Goal: Task Accomplishment & Management: Complete application form

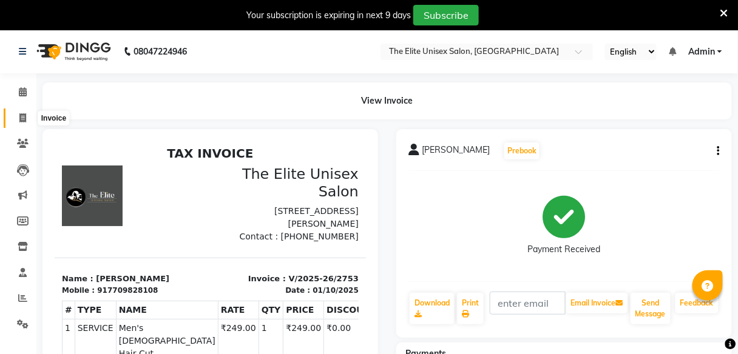
click at [24, 112] on span at bounding box center [22, 119] width 21 height 14
select select "service"
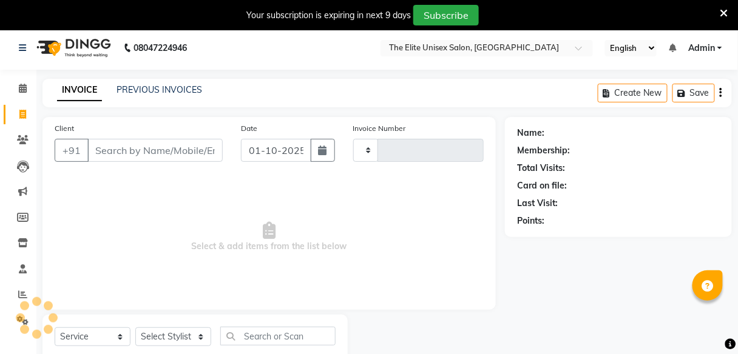
type input "2754"
select select "7086"
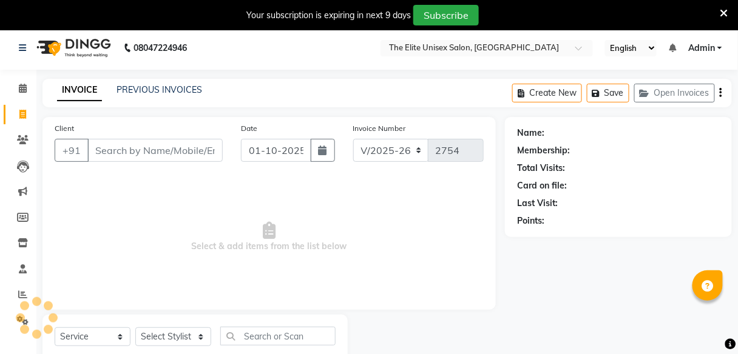
scroll to position [39, 0]
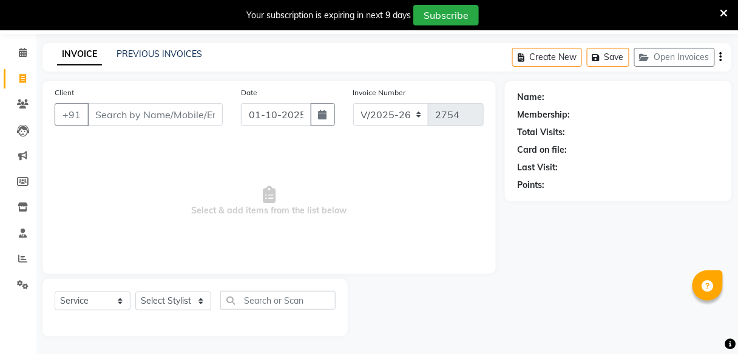
click at [163, 110] on input "Client" at bounding box center [154, 114] width 135 height 23
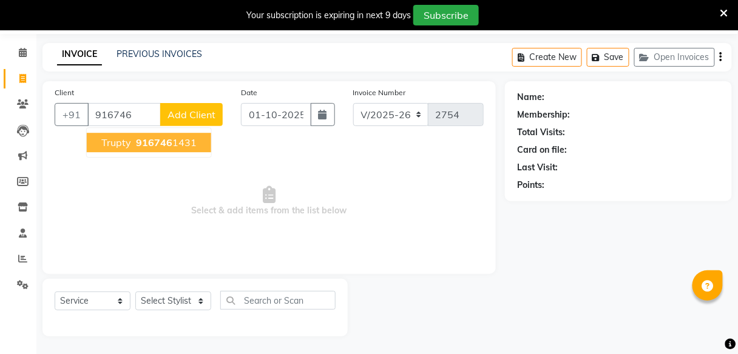
click at [174, 143] on ngb-highlight "916746 1431" at bounding box center [164, 142] width 63 height 12
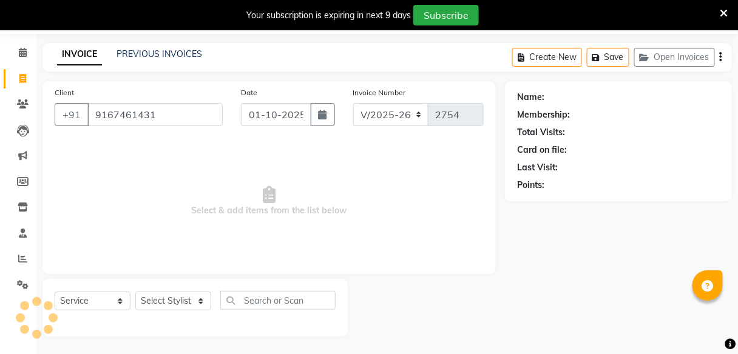
type input "9167461431"
select select "1: Object"
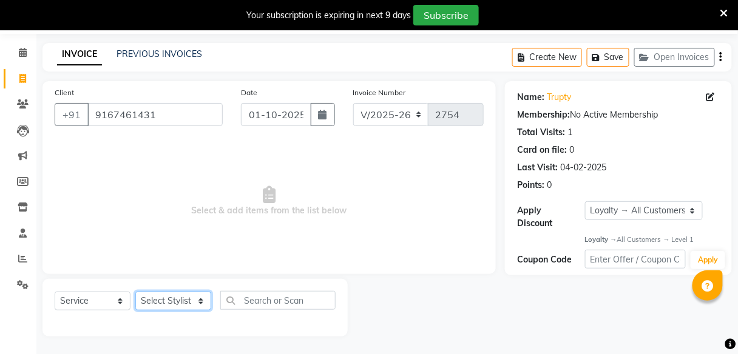
drag, startPoint x: 163, startPoint y: 301, endPoint x: 155, endPoint y: 237, distance: 64.2
click at [155, 237] on div "Client [PHONE_NUMBER] Date [DATE] Invoice Number V/2025 V/[PHONE_NUMBER] Select…" at bounding box center [268, 208] width 471 height 255
select select "59551"
click at [135, 292] on select "Select Stylist [PERSON_NAME] Sunny" at bounding box center [173, 301] width 76 height 19
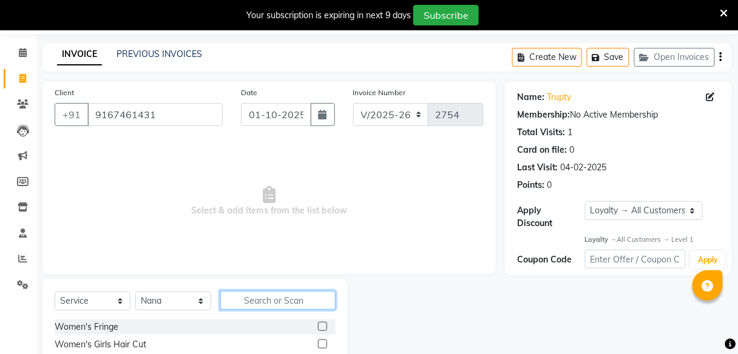
click at [265, 303] on input "text" at bounding box center [277, 300] width 115 height 19
click at [265, 303] on input "C" at bounding box center [269, 300] width 98 height 19
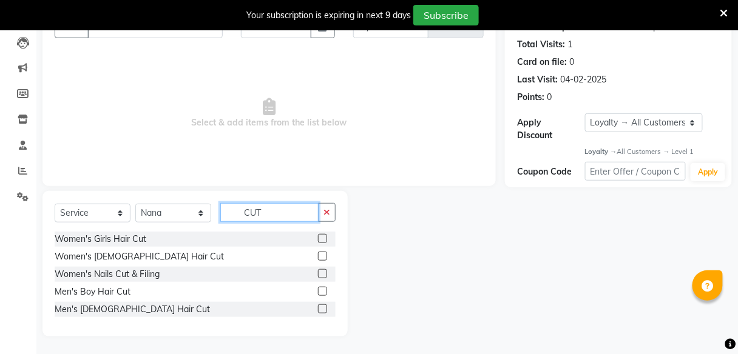
type input "CUT"
click at [321, 287] on label at bounding box center [322, 291] width 9 height 9
click at [321, 288] on input "checkbox" at bounding box center [322, 292] width 8 height 8
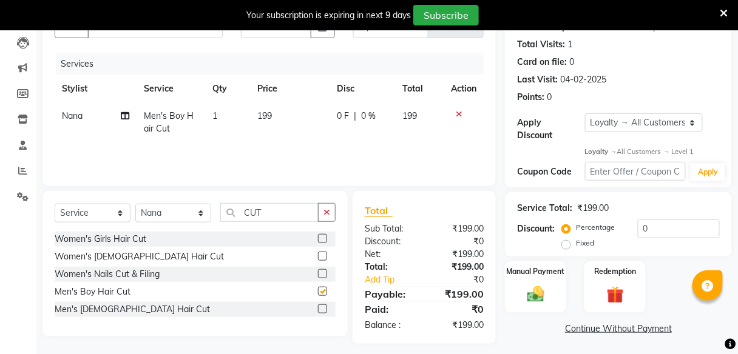
checkbox input "false"
click at [326, 257] on label at bounding box center [322, 256] width 9 height 9
click at [326, 257] on input "checkbox" at bounding box center [322, 257] width 8 height 8
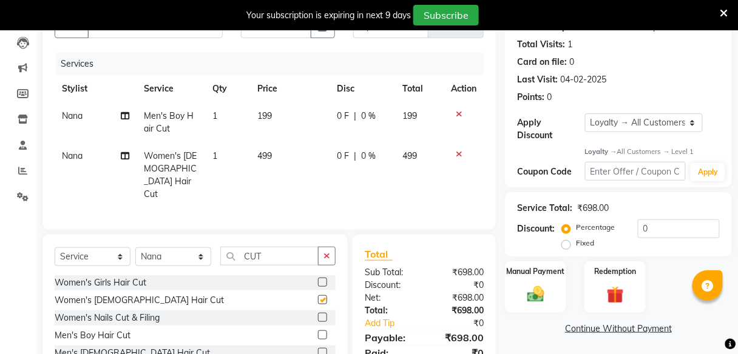
checkbox input "false"
click at [458, 113] on icon at bounding box center [458, 114] width 7 height 8
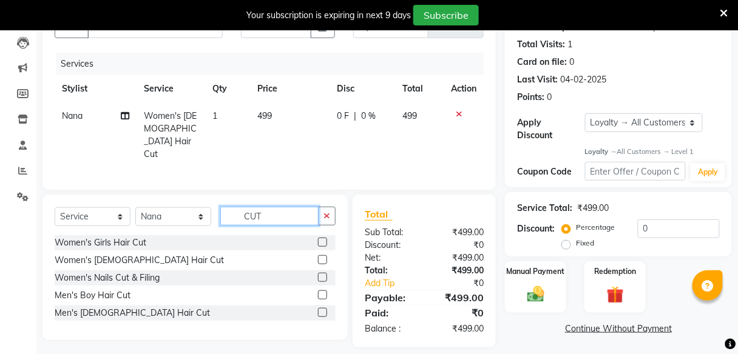
click at [283, 210] on input "CUT" at bounding box center [269, 216] width 98 height 19
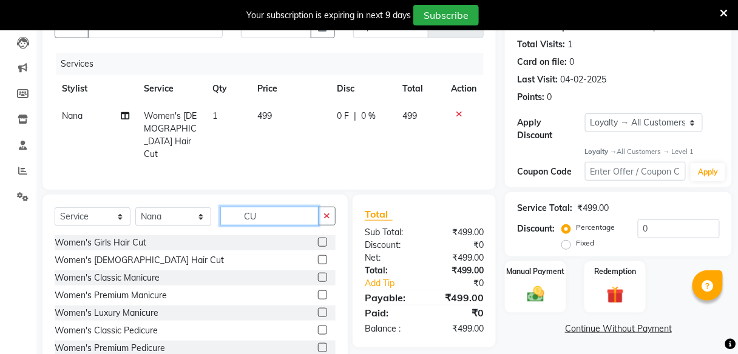
type input "C"
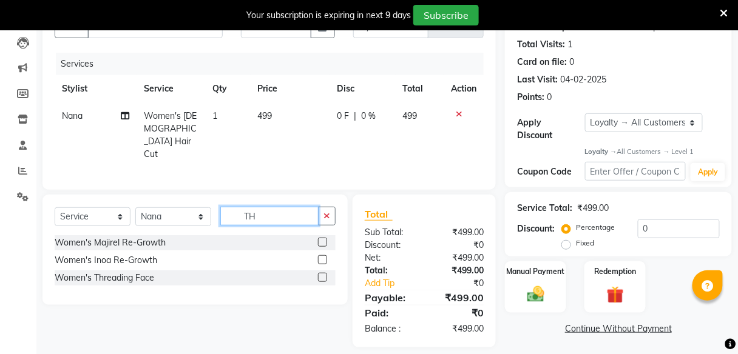
type input "T"
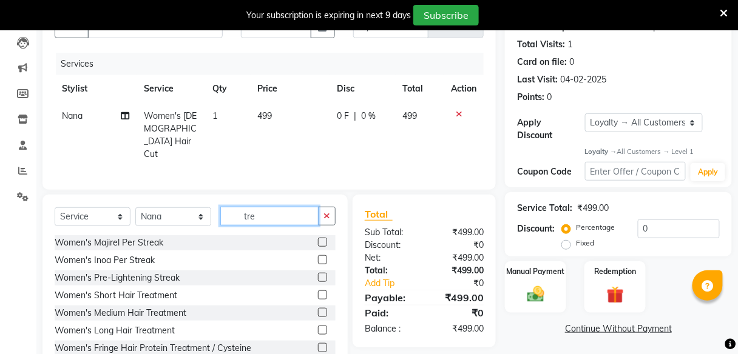
type input "tre"
click at [318, 291] on label at bounding box center [322, 295] width 9 height 9
click at [318, 292] on input "checkbox" at bounding box center [322, 296] width 8 height 8
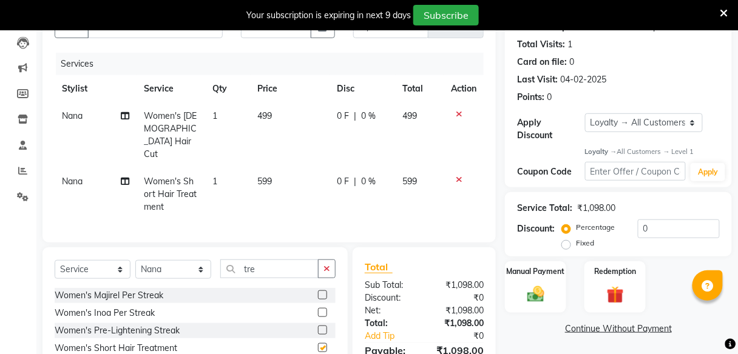
checkbox input "false"
click at [342, 175] on span "0 F" at bounding box center [343, 181] width 12 height 13
select select "59551"
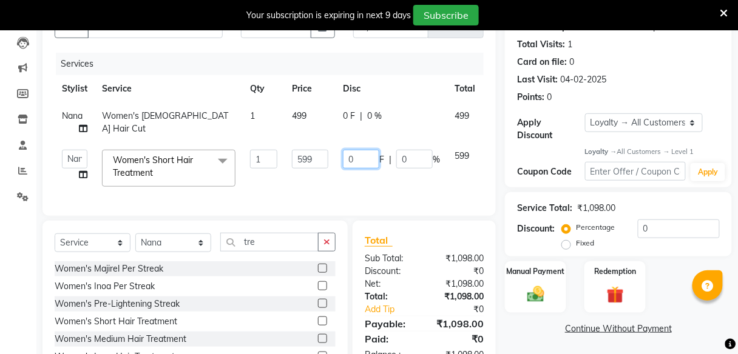
click at [362, 161] on input "0" at bounding box center [361, 159] width 36 height 19
type input "99"
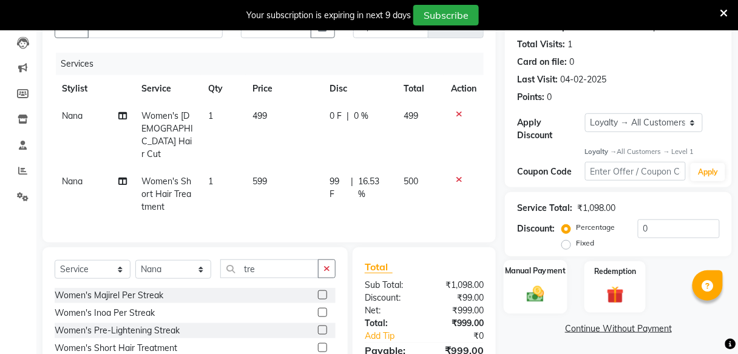
click at [540, 276] on label "Manual Payment" at bounding box center [535, 272] width 61 height 12
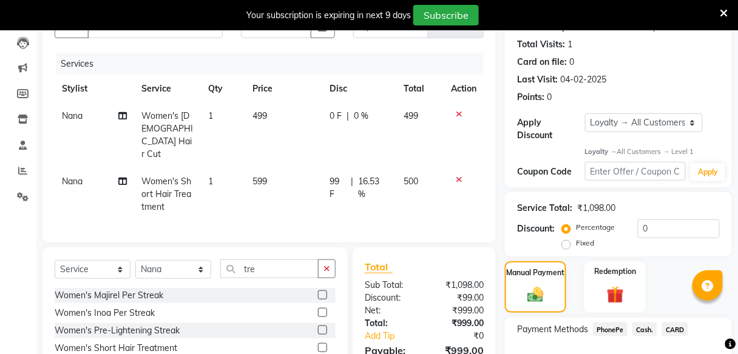
click at [608, 328] on span "PhonePe" at bounding box center [610, 330] width 35 height 14
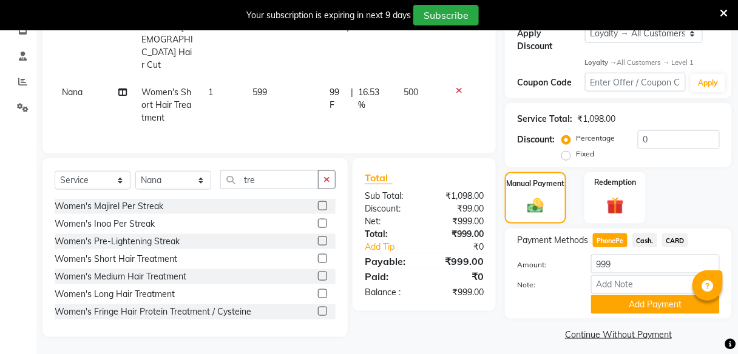
scroll to position [224, 0]
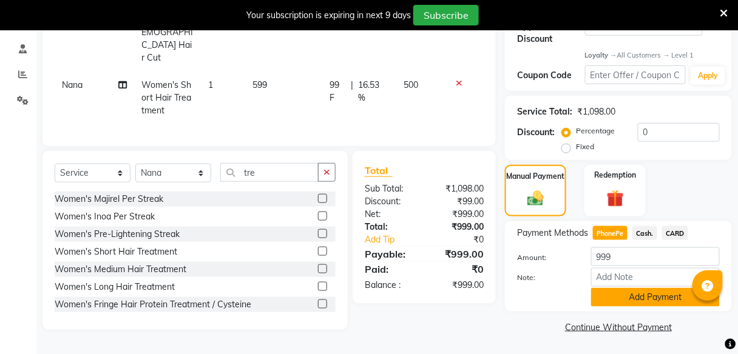
click at [627, 292] on button "Add Payment" at bounding box center [655, 297] width 129 height 19
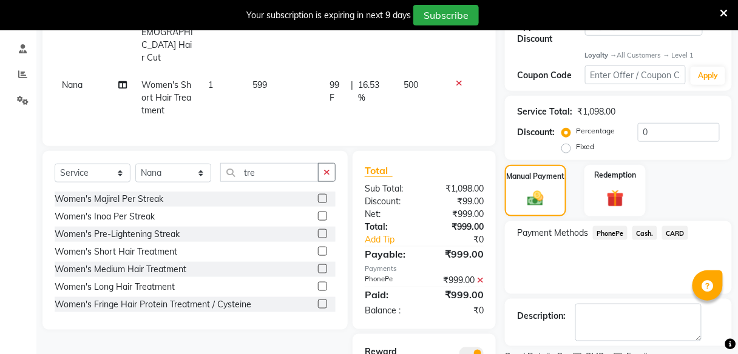
scroll to position [295, 0]
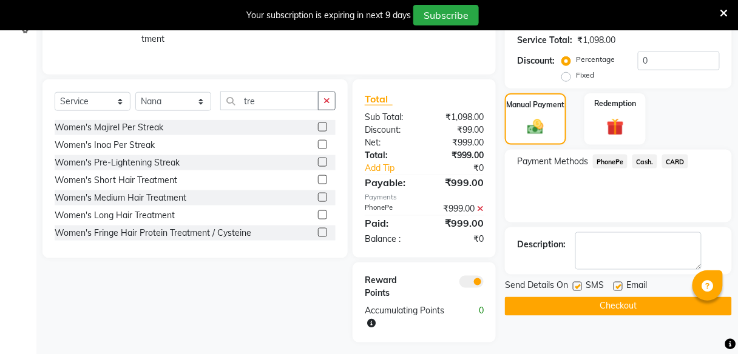
click at [621, 304] on button "Checkout" at bounding box center [618, 306] width 227 height 19
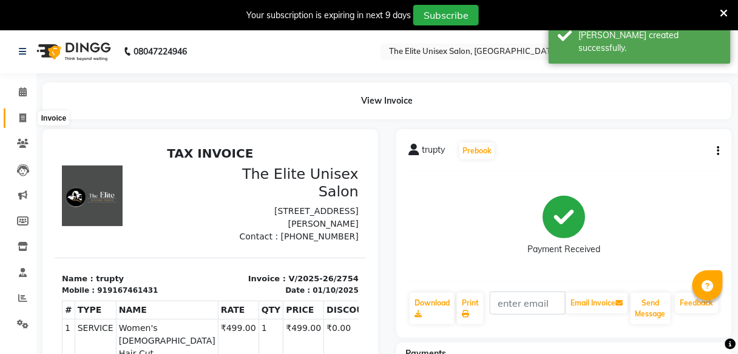
click at [22, 114] on icon at bounding box center [22, 117] width 7 height 9
select select "7086"
select select "service"
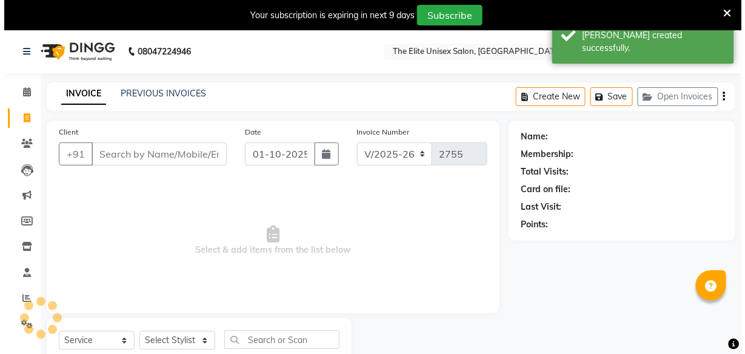
scroll to position [39, 0]
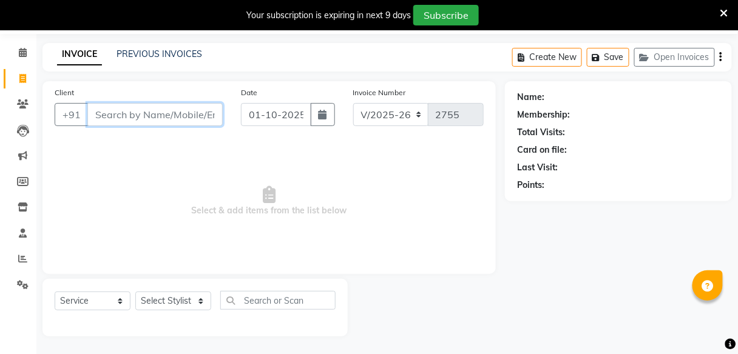
click at [128, 109] on input "Client" at bounding box center [154, 114] width 135 height 23
type input "954536866"
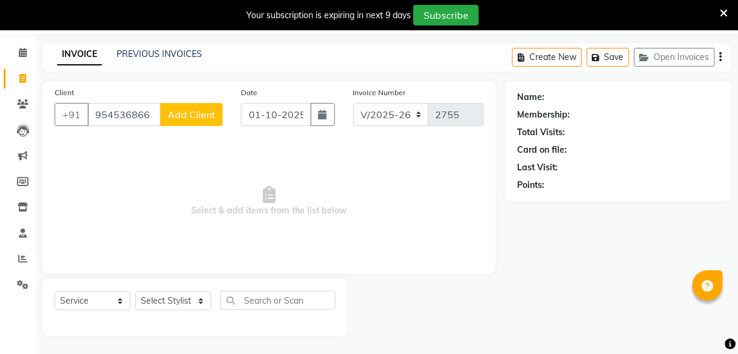
click at [201, 111] on span "Add Client" at bounding box center [191, 115] width 48 height 12
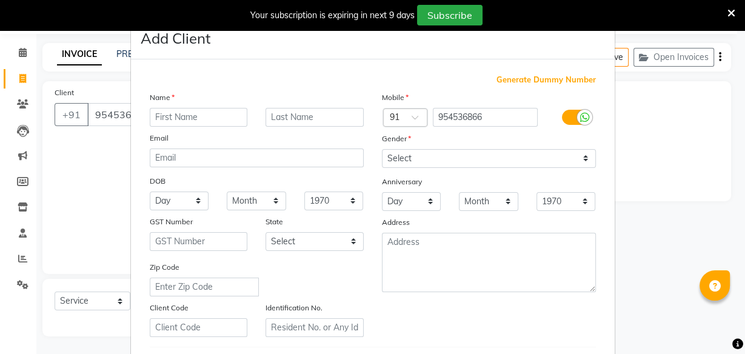
click at [201, 111] on input "text" at bounding box center [199, 117] width 98 height 19
type input "[PERSON_NAME]"
click at [282, 115] on input "text" at bounding box center [315, 117] width 98 height 19
type input "[PERSON_NAME]"
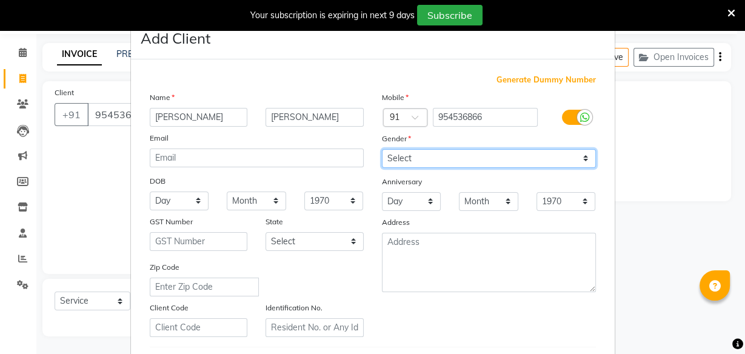
click at [437, 149] on select "Select [DEMOGRAPHIC_DATA] [DEMOGRAPHIC_DATA] Other Prefer Not To Say" at bounding box center [489, 158] width 214 height 19
select select "[DEMOGRAPHIC_DATA]"
click at [382, 149] on select "Select [DEMOGRAPHIC_DATA] [DEMOGRAPHIC_DATA] Other Prefer Not To Say" at bounding box center [489, 158] width 214 height 19
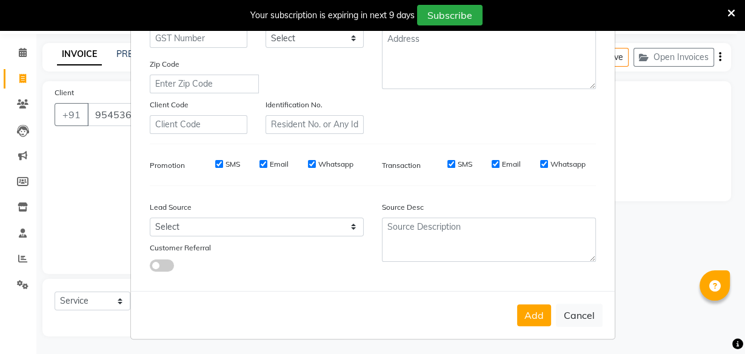
scroll to position [203, 0]
click at [546, 320] on button "Add" at bounding box center [534, 316] width 34 height 22
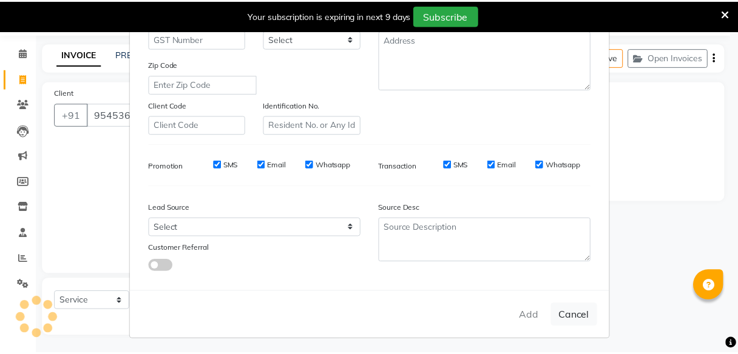
scroll to position [203, 0]
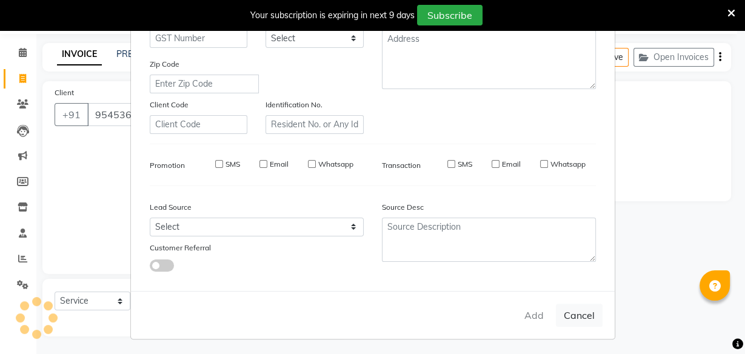
select select
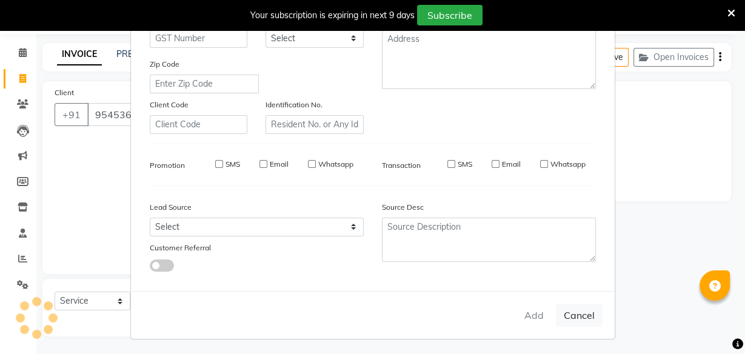
select select
checkbox input "false"
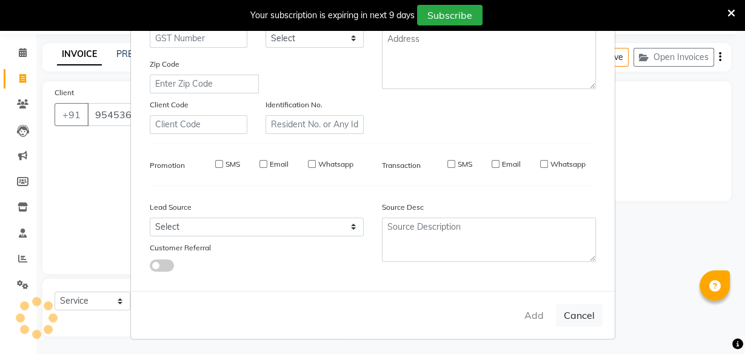
checkbox input "false"
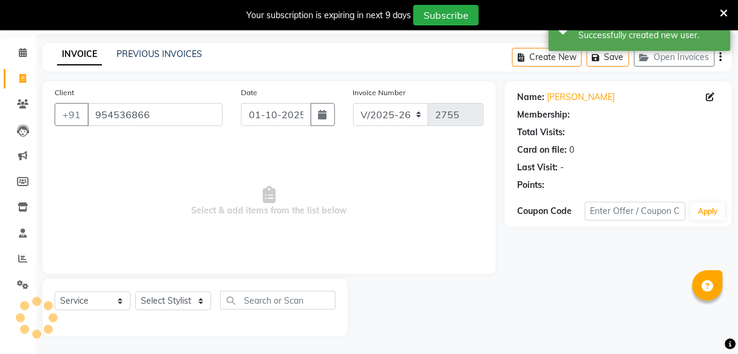
select select "1: Object"
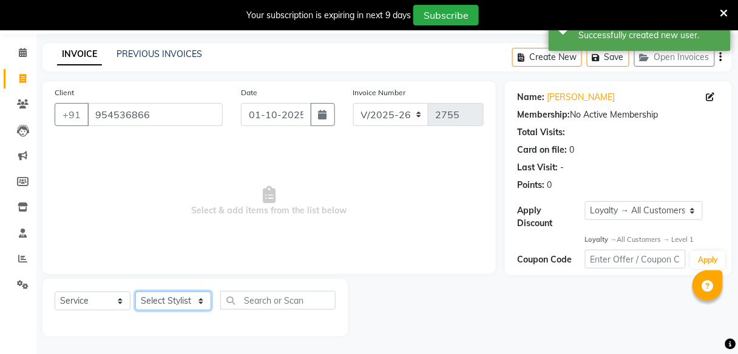
click at [201, 305] on select "Select Stylist [PERSON_NAME] Sunny" at bounding box center [173, 301] width 76 height 19
select select "59555"
click at [135, 292] on select "Select Stylist [PERSON_NAME] Sunny" at bounding box center [173, 301] width 76 height 19
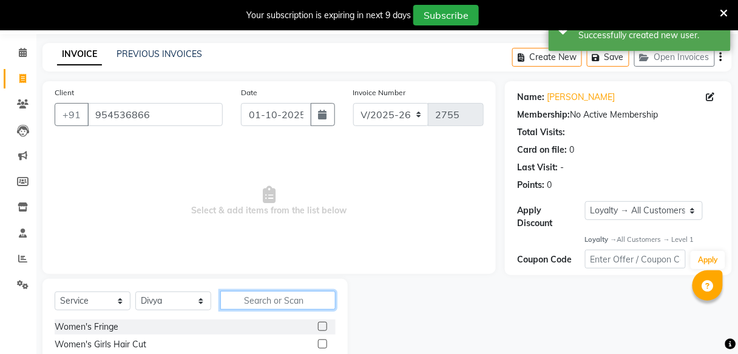
click at [261, 294] on input "text" at bounding box center [277, 300] width 115 height 19
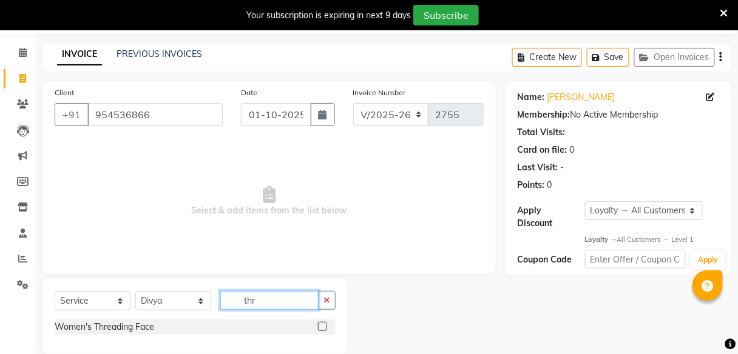
type input "thr"
click at [323, 329] on label at bounding box center [322, 326] width 9 height 9
click at [323, 329] on input "checkbox" at bounding box center [322, 327] width 8 height 8
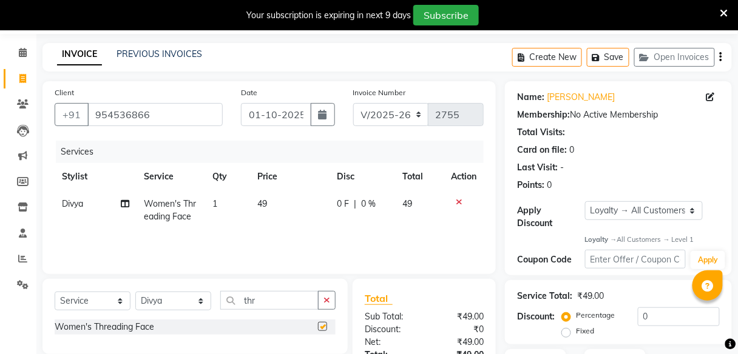
checkbox input "false"
click at [370, 200] on span "0 %" at bounding box center [368, 204] width 15 height 13
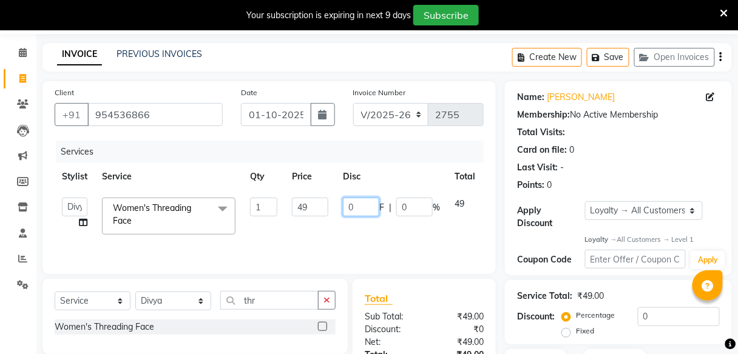
click at [377, 206] on input "0" at bounding box center [361, 207] width 36 height 19
type input "9"
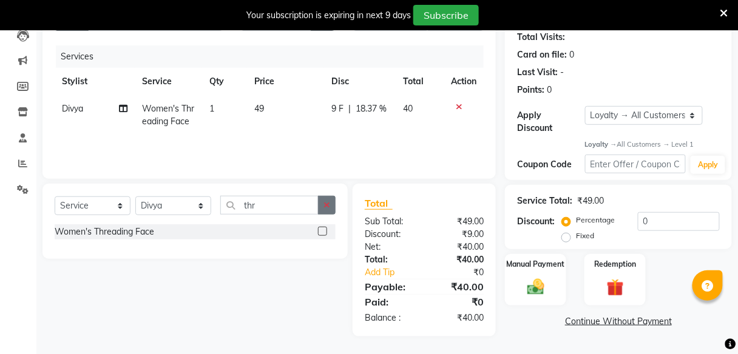
click at [331, 201] on button "button" at bounding box center [327, 205] width 18 height 19
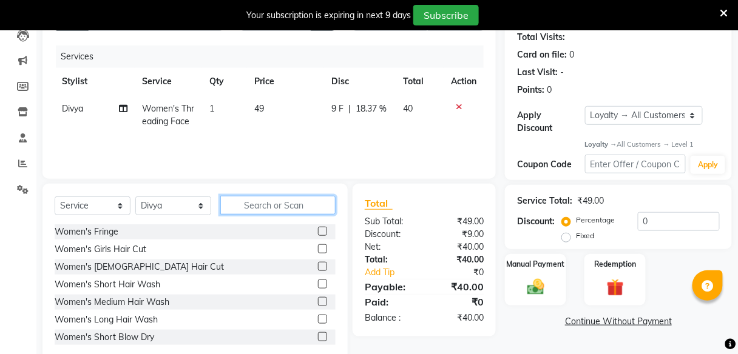
click at [331, 201] on input "text" at bounding box center [277, 205] width 115 height 19
click at [326, 200] on input "text" at bounding box center [277, 205] width 115 height 19
click at [282, 200] on input "text" at bounding box center [277, 205] width 115 height 19
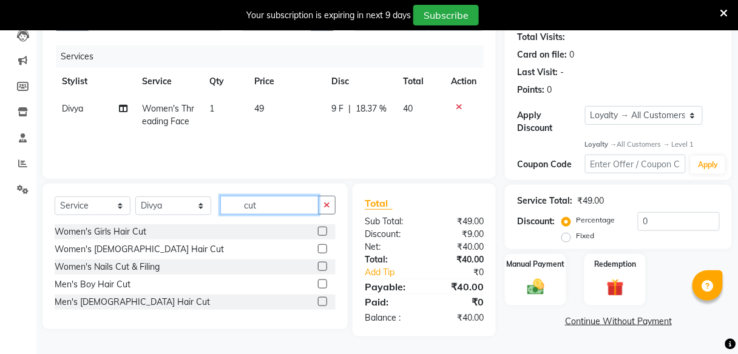
type input "cut"
click at [324, 247] on label at bounding box center [322, 248] width 9 height 9
click at [324, 247] on input "checkbox" at bounding box center [322, 250] width 8 height 8
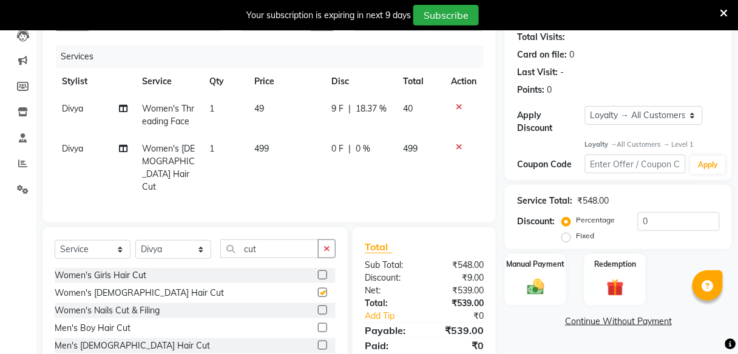
checkbox input "false"
click at [346, 146] on div "0 F | 0 %" at bounding box center [359, 149] width 57 height 13
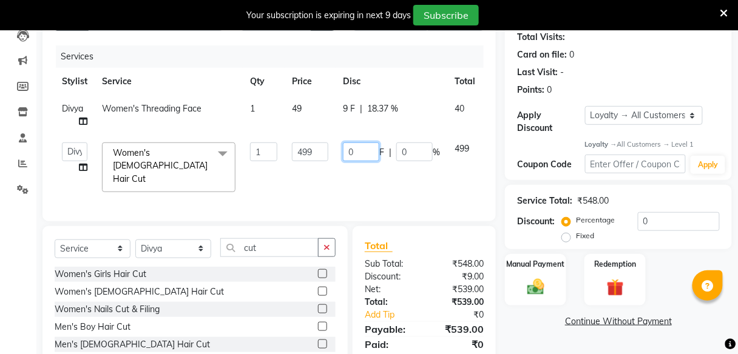
click at [355, 151] on input "0" at bounding box center [361, 152] width 36 height 19
type input "99"
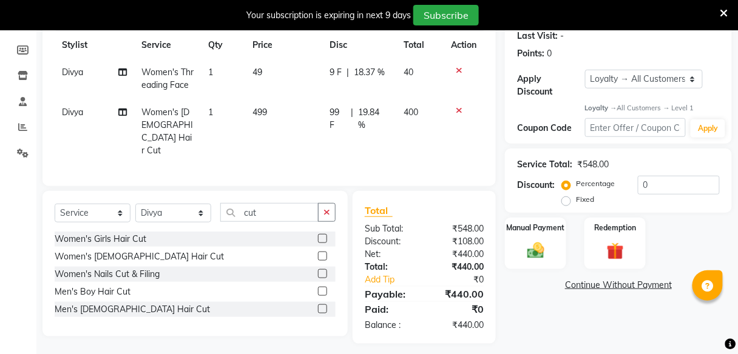
click at [568, 313] on div "Name: [PERSON_NAME] Membership: No Active Membership Total Visits: Card on file…" at bounding box center [623, 147] width 236 height 394
click at [526, 237] on div "Manual Payment" at bounding box center [535, 243] width 64 height 53
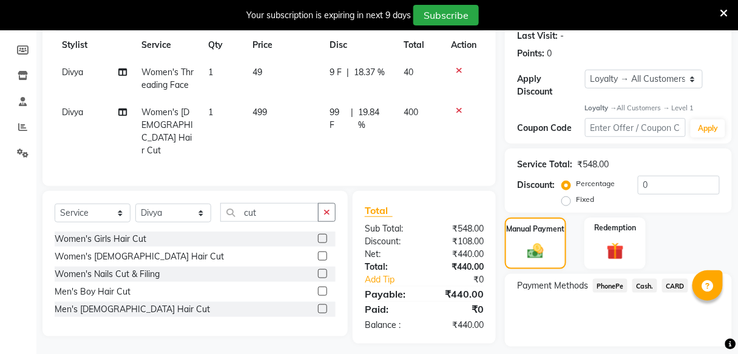
click at [605, 286] on span "PhonePe" at bounding box center [610, 286] width 35 height 14
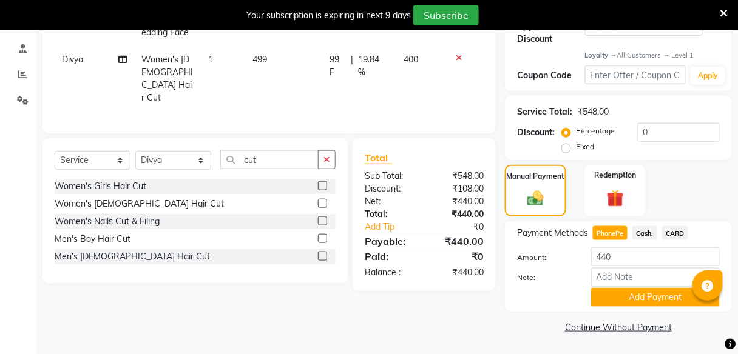
click at [642, 232] on span "Cash." at bounding box center [644, 233] width 25 height 14
click at [638, 302] on button "Add Payment" at bounding box center [655, 297] width 129 height 19
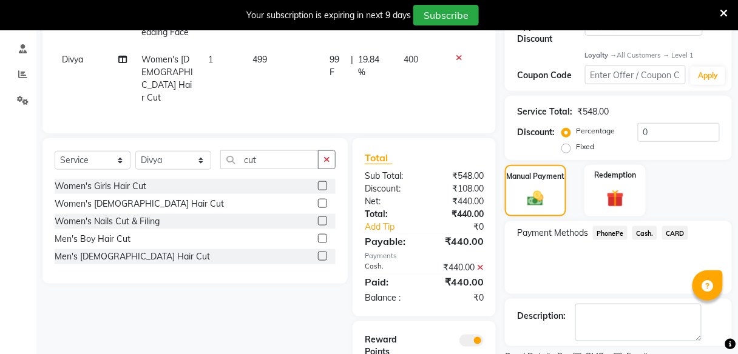
scroll to position [283, 0]
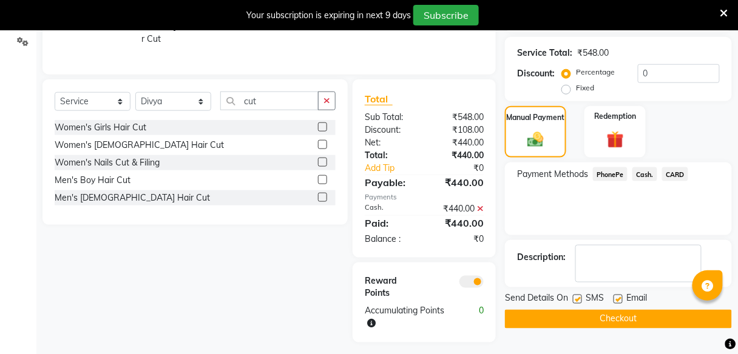
click at [636, 318] on button "Checkout" at bounding box center [618, 319] width 227 height 19
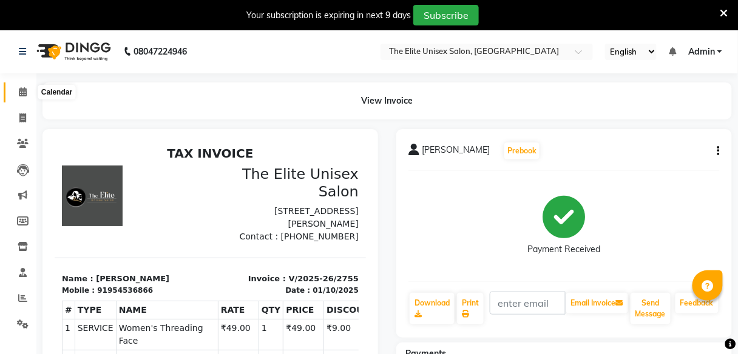
click at [19, 92] on icon at bounding box center [23, 91] width 8 height 9
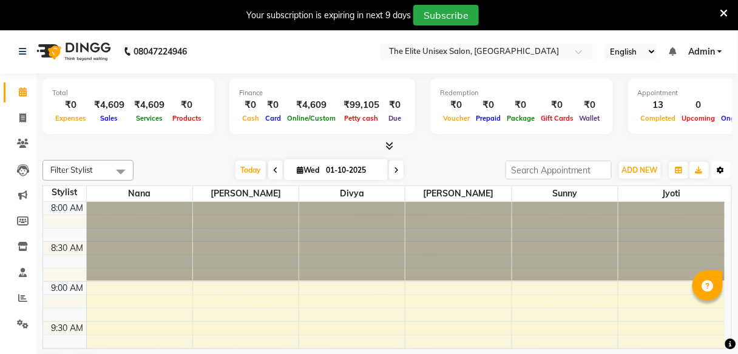
click at [719, 172] on icon "button" at bounding box center [720, 170] width 7 height 7
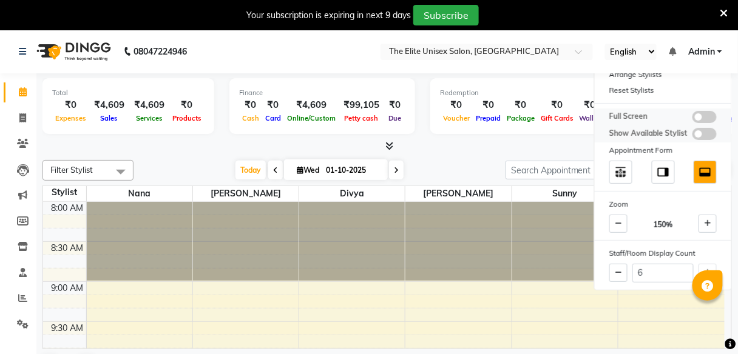
click at [707, 114] on span at bounding box center [704, 117] width 24 height 12
click at [692, 119] on input "checkbox" at bounding box center [692, 119] width 0 height 0
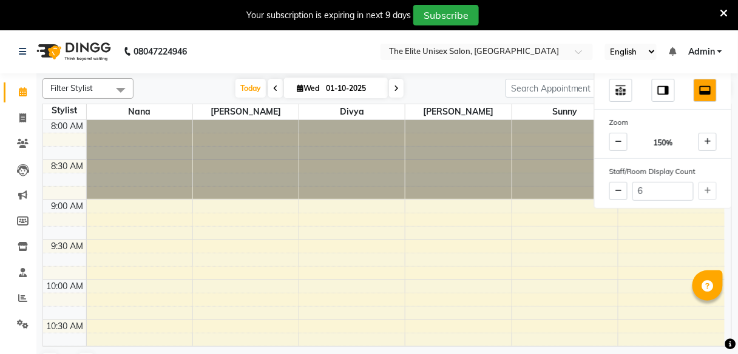
click at [512, 156] on div at bounding box center [565, 159] width 106 height 79
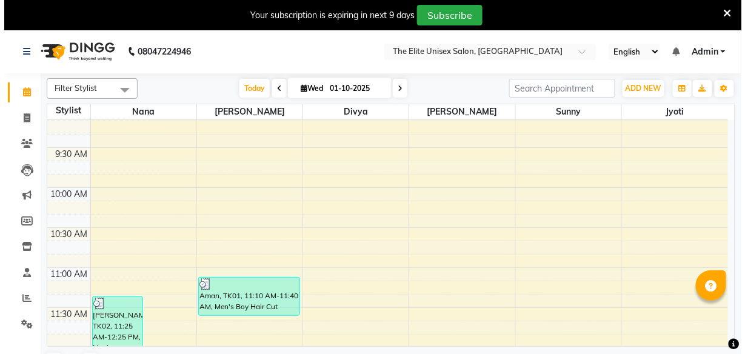
scroll to position [97, 0]
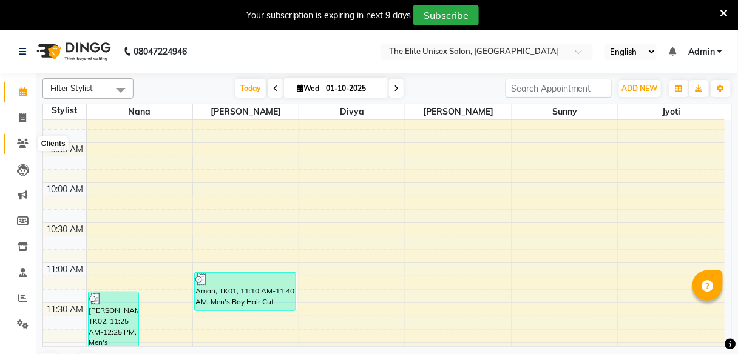
click at [21, 144] on icon at bounding box center [23, 143] width 12 height 9
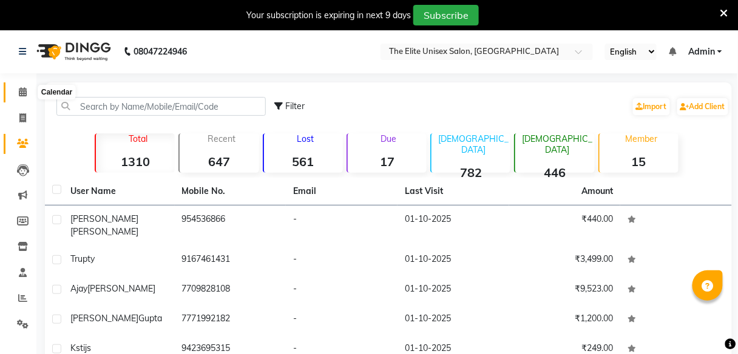
click at [21, 92] on icon at bounding box center [23, 91] width 8 height 9
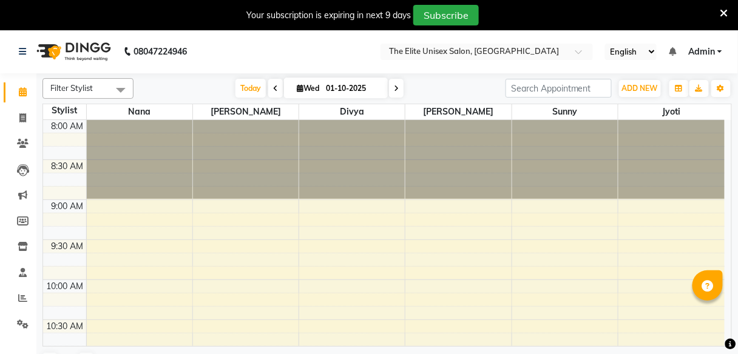
click at [722, 11] on icon at bounding box center [724, 13] width 8 height 11
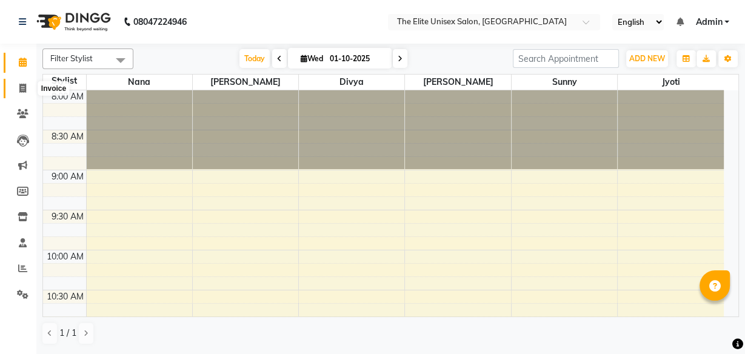
click at [24, 91] on icon at bounding box center [22, 88] width 7 height 9
select select "service"
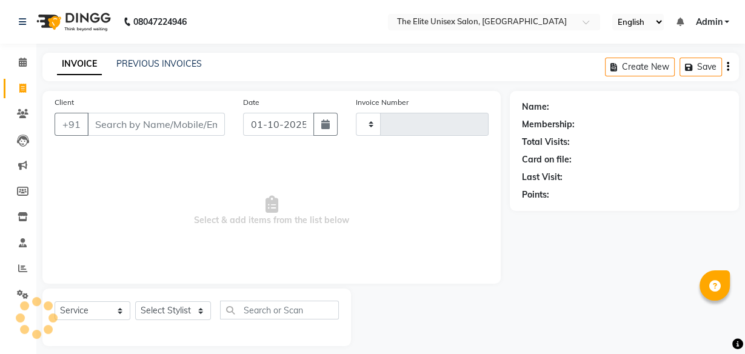
type input "2756"
select select "7086"
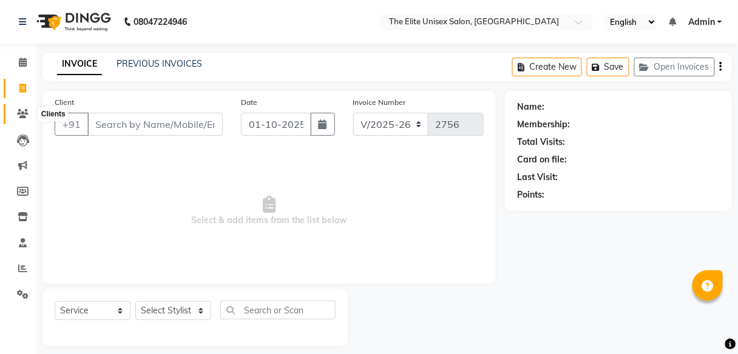
click at [24, 118] on icon at bounding box center [23, 113] width 12 height 9
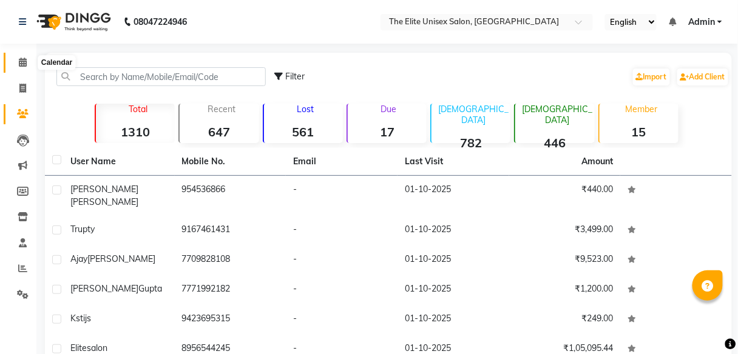
click at [19, 62] on icon at bounding box center [23, 62] width 8 height 9
